Goal: Transaction & Acquisition: Download file/media

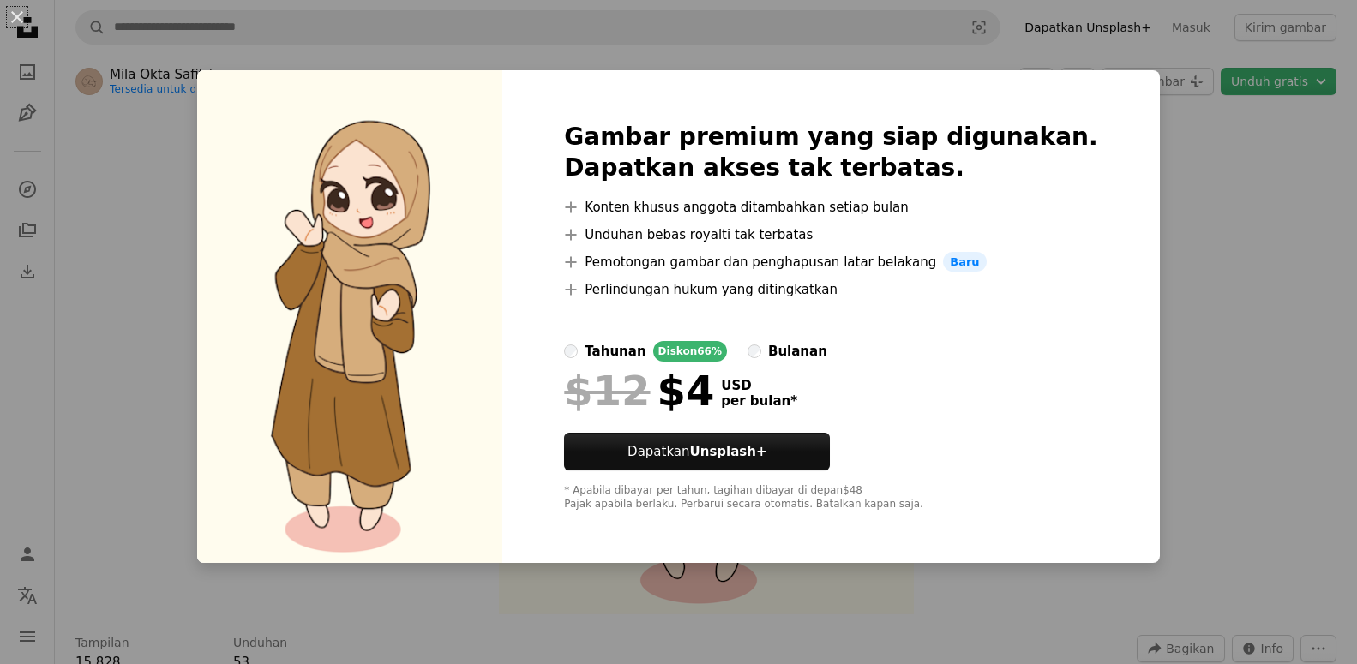
click at [1135, 177] on div "An X shape Gambar premium yang siap digunakan. Dapatkan akses tak terbatas. A p…" at bounding box center [678, 332] width 1357 height 664
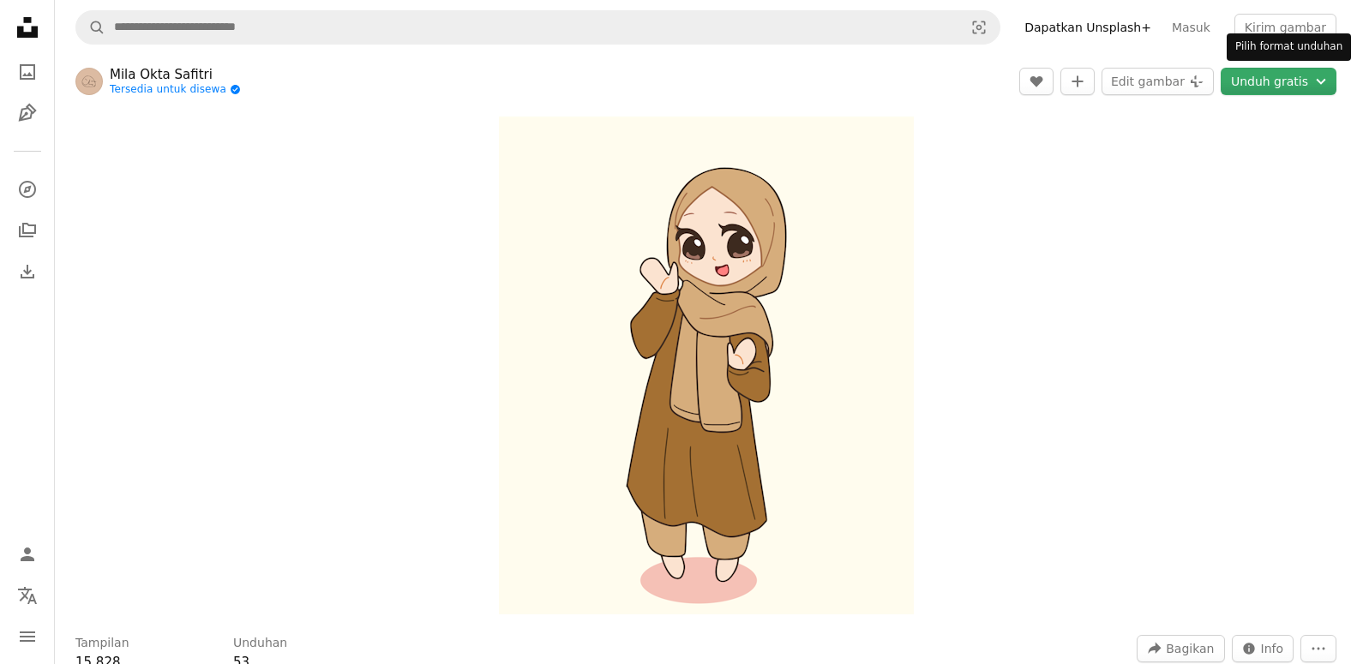
click at [1273, 83] on button "Unduh gratis Chevron down" at bounding box center [1279, 81] width 116 height 27
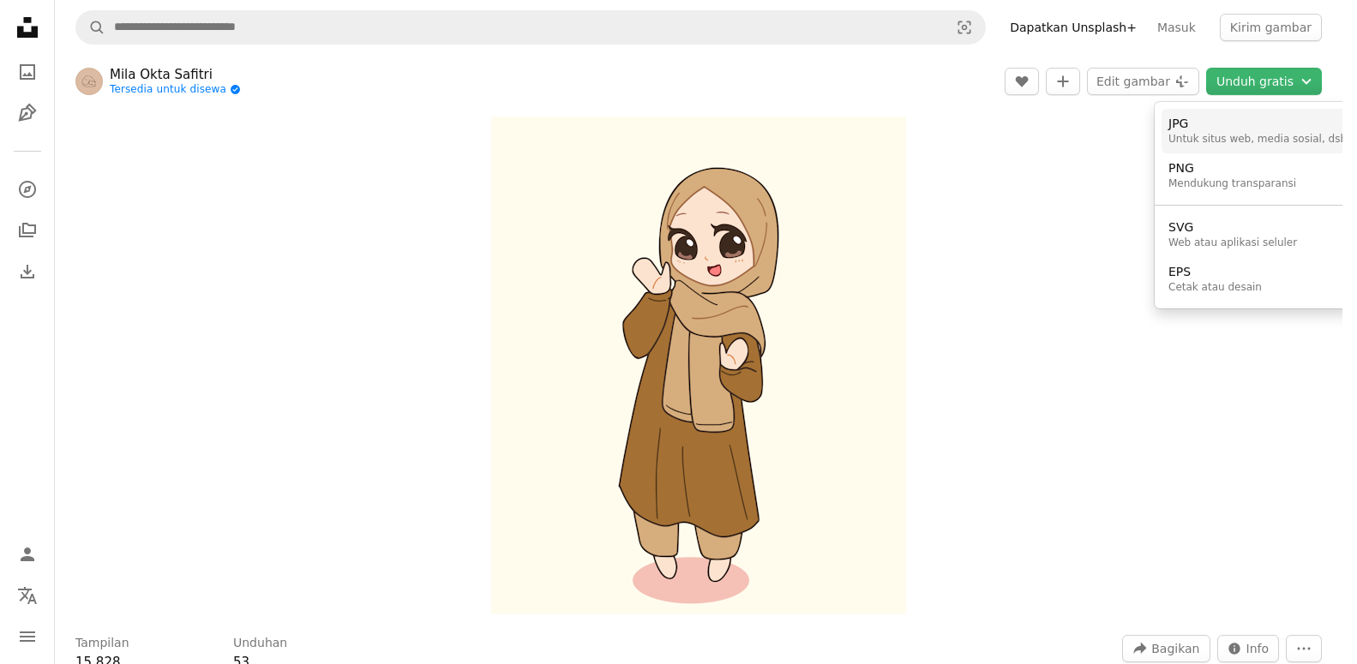
click at [1181, 123] on div "JPG" at bounding box center [1258, 124] width 178 height 17
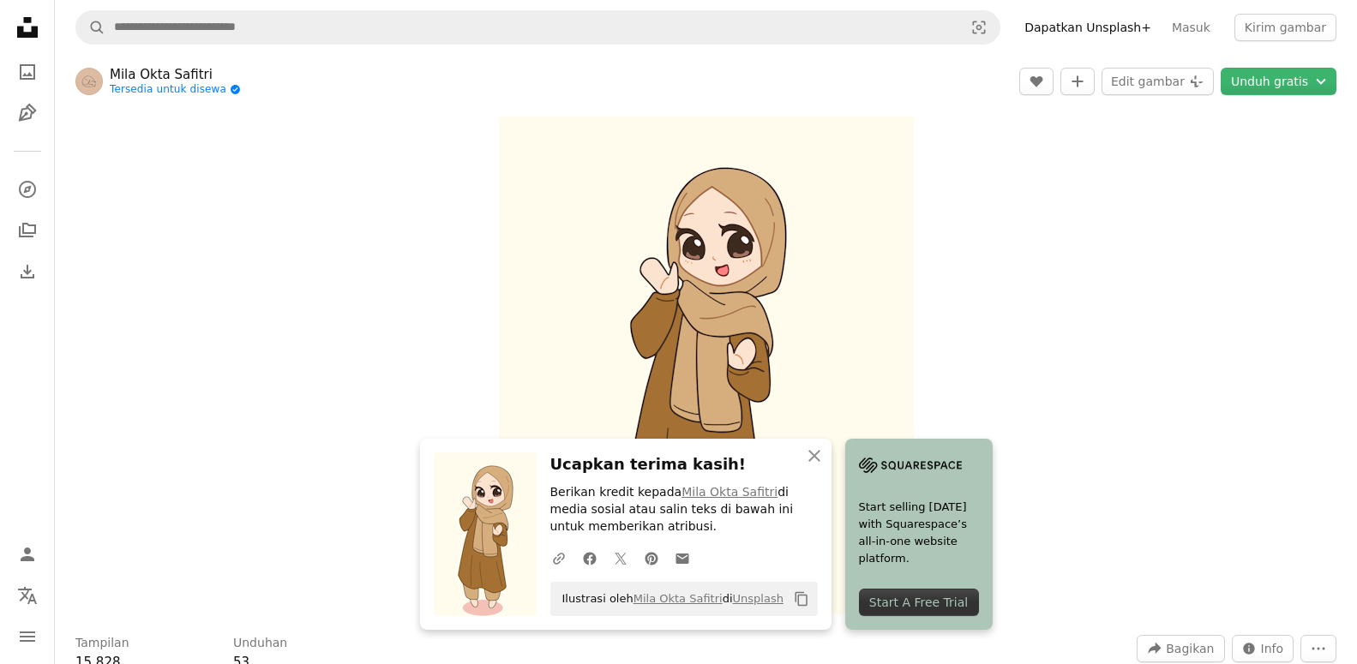
click at [1178, 385] on div "Zoom in" at bounding box center [706, 365] width 1302 height 515
click at [1292, 20] on button "Kirim gambar" at bounding box center [1286, 27] width 102 height 27
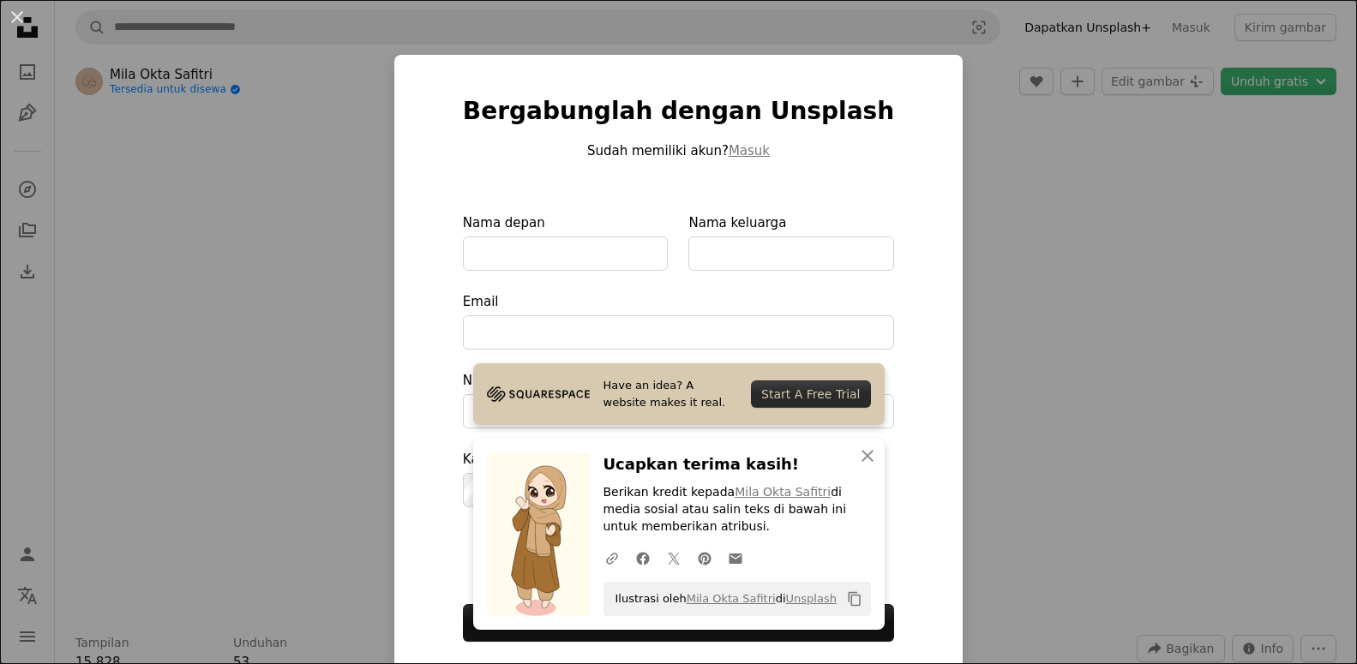
click at [1014, 274] on div "An X shape Bergabunglah dengan Unsplash Sudah memiliki akun? Masuk Nama depan N…" at bounding box center [678, 332] width 1357 height 664
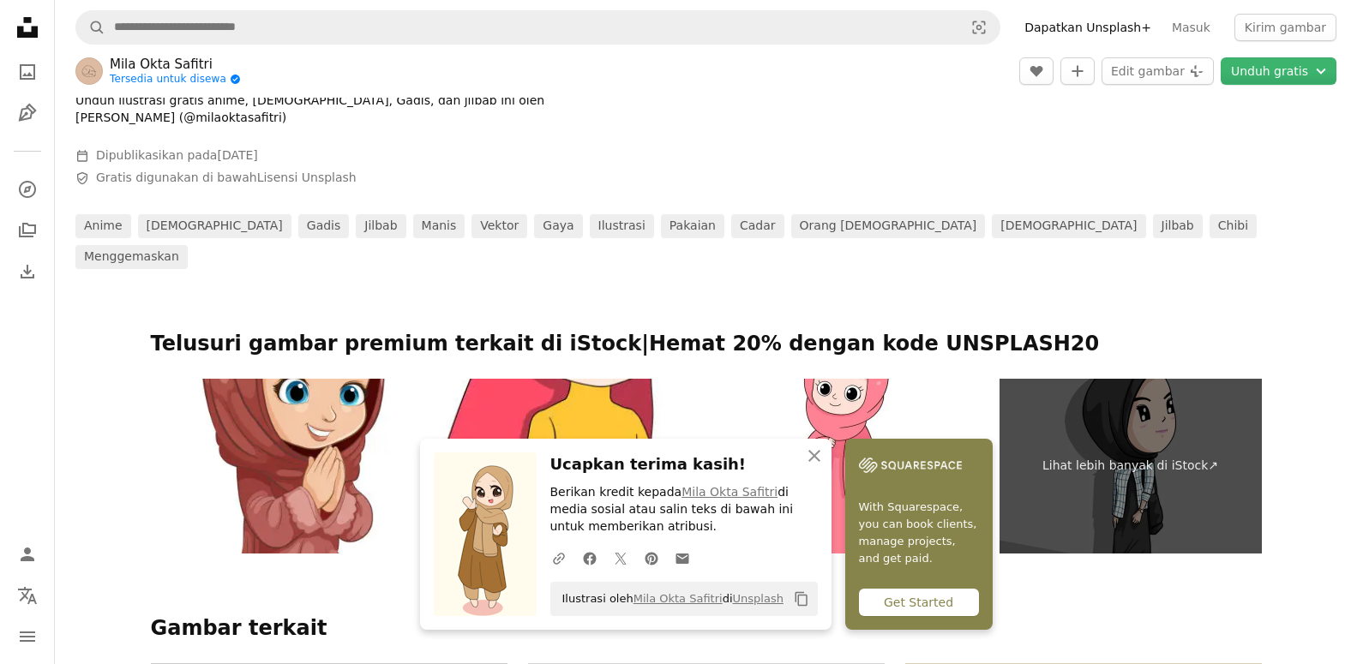
scroll to position [23, 0]
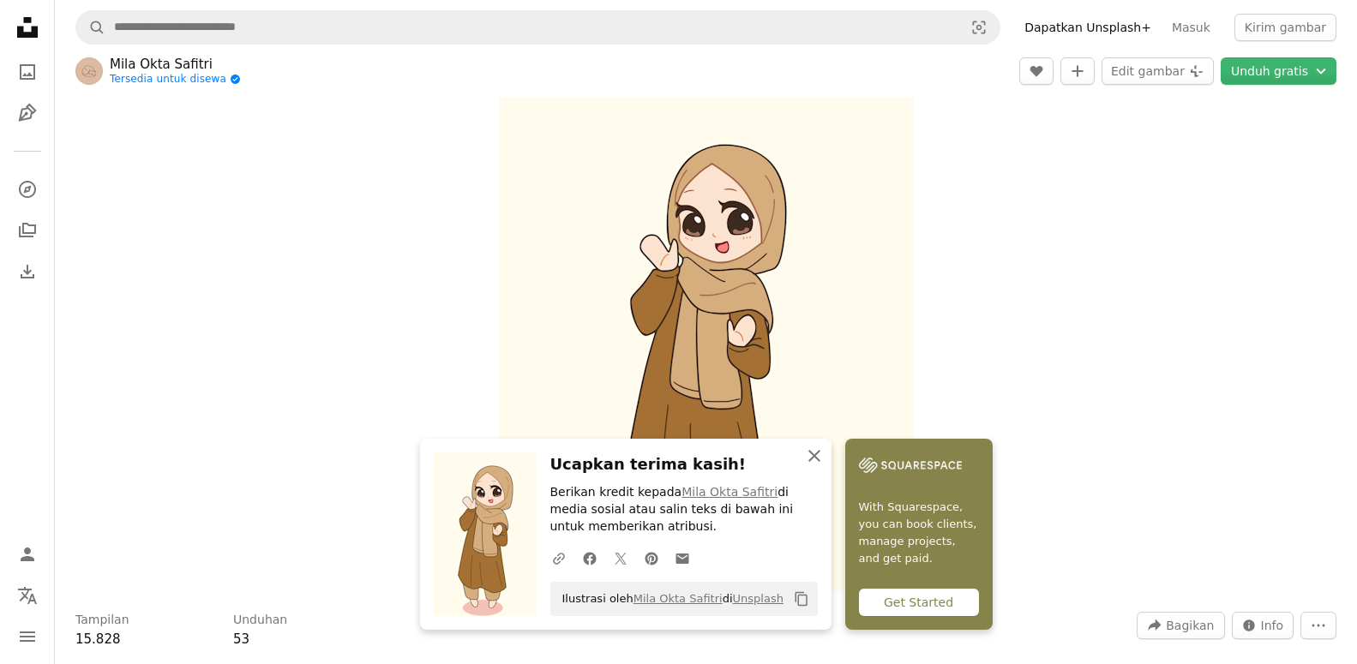
click at [819, 451] on icon "button" at bounding box center [815, 456] width 12 height 12
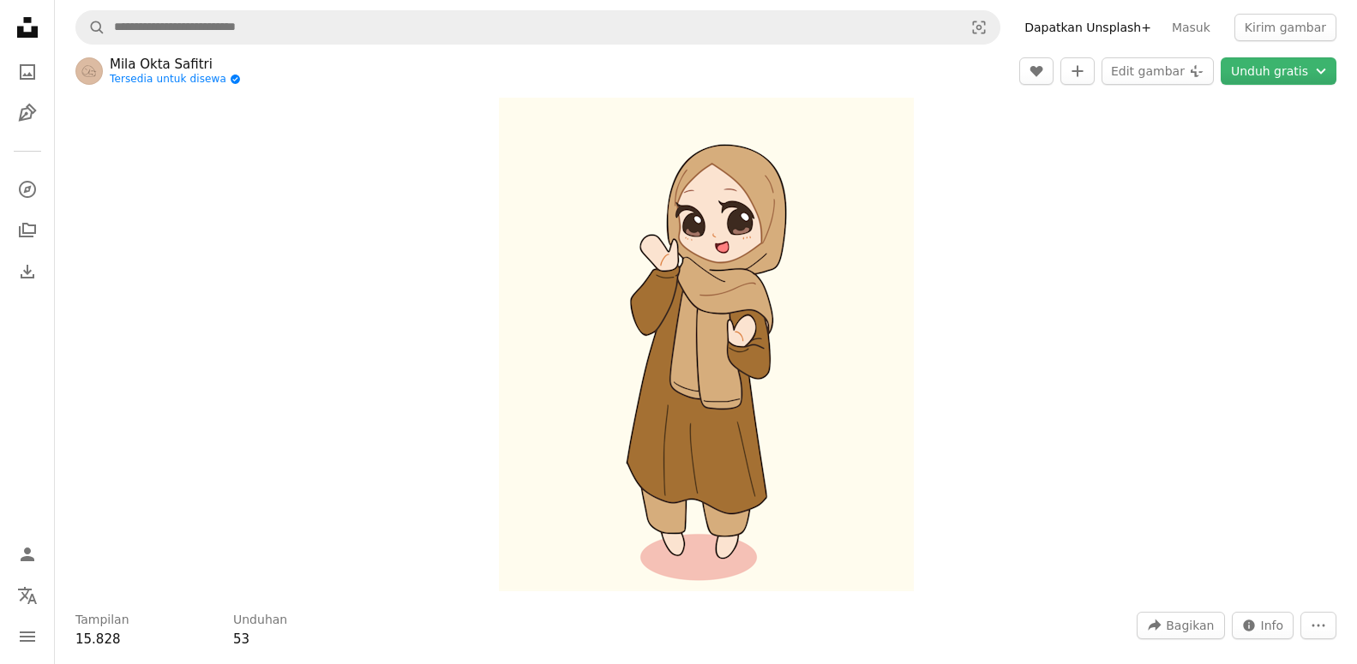
scroll to position [0, 0]
